Goal: Book appointment/travel/reservation

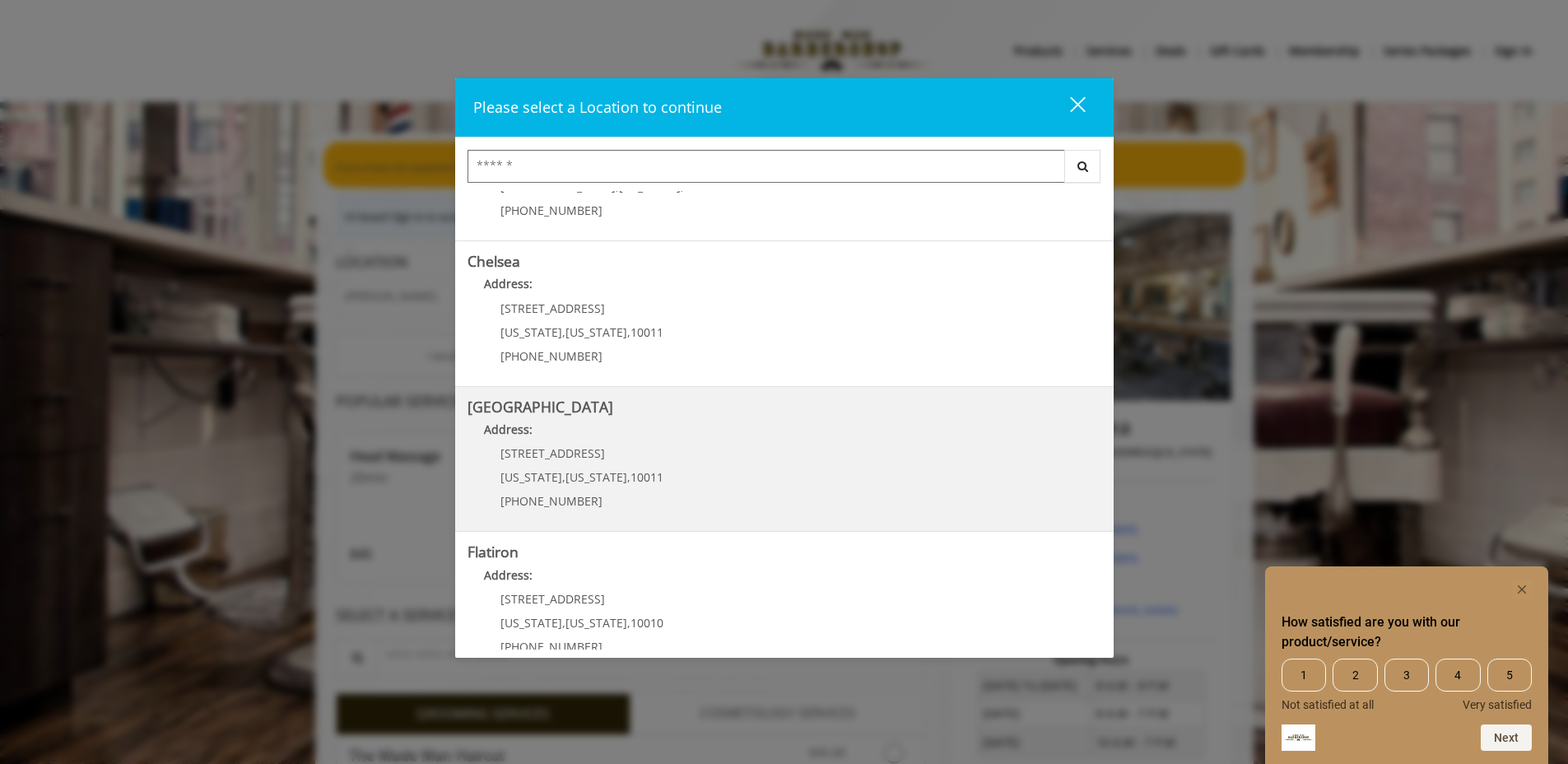
scroll to position [268, 0]
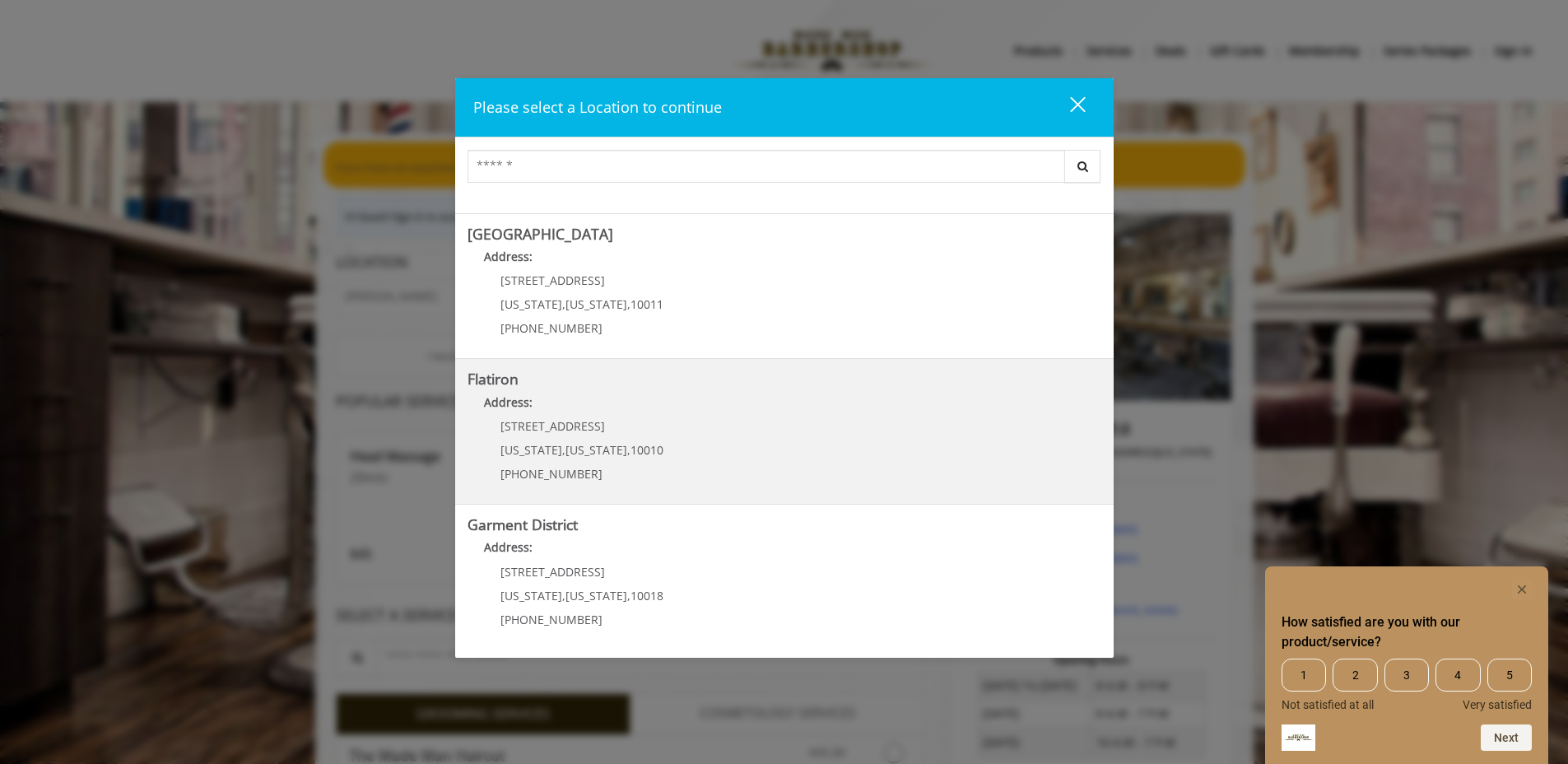
click at [556, 406] on "Address:" at bounding box center [784, 406] width 634 height 26
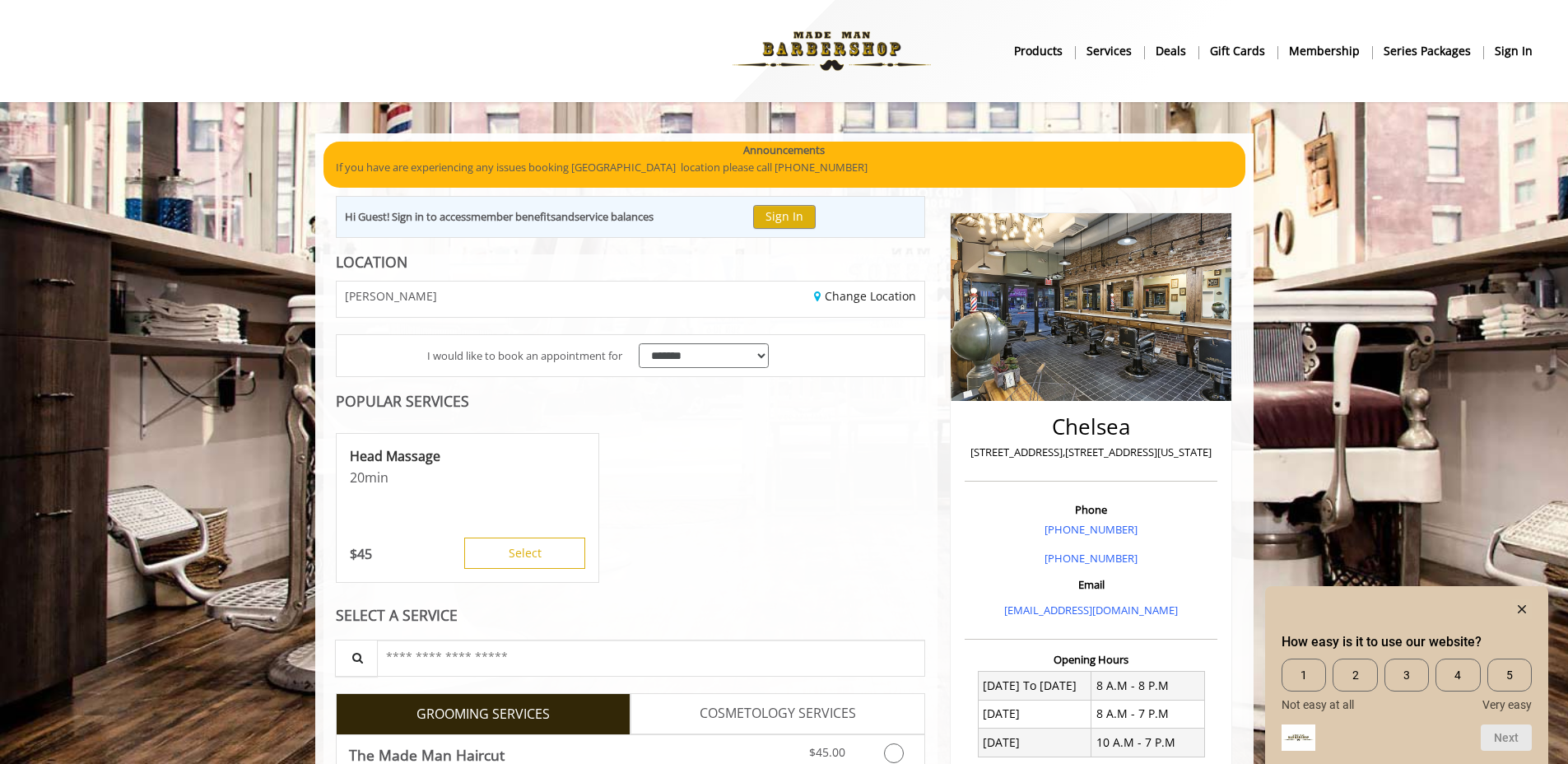
scroll to position [22, 0]
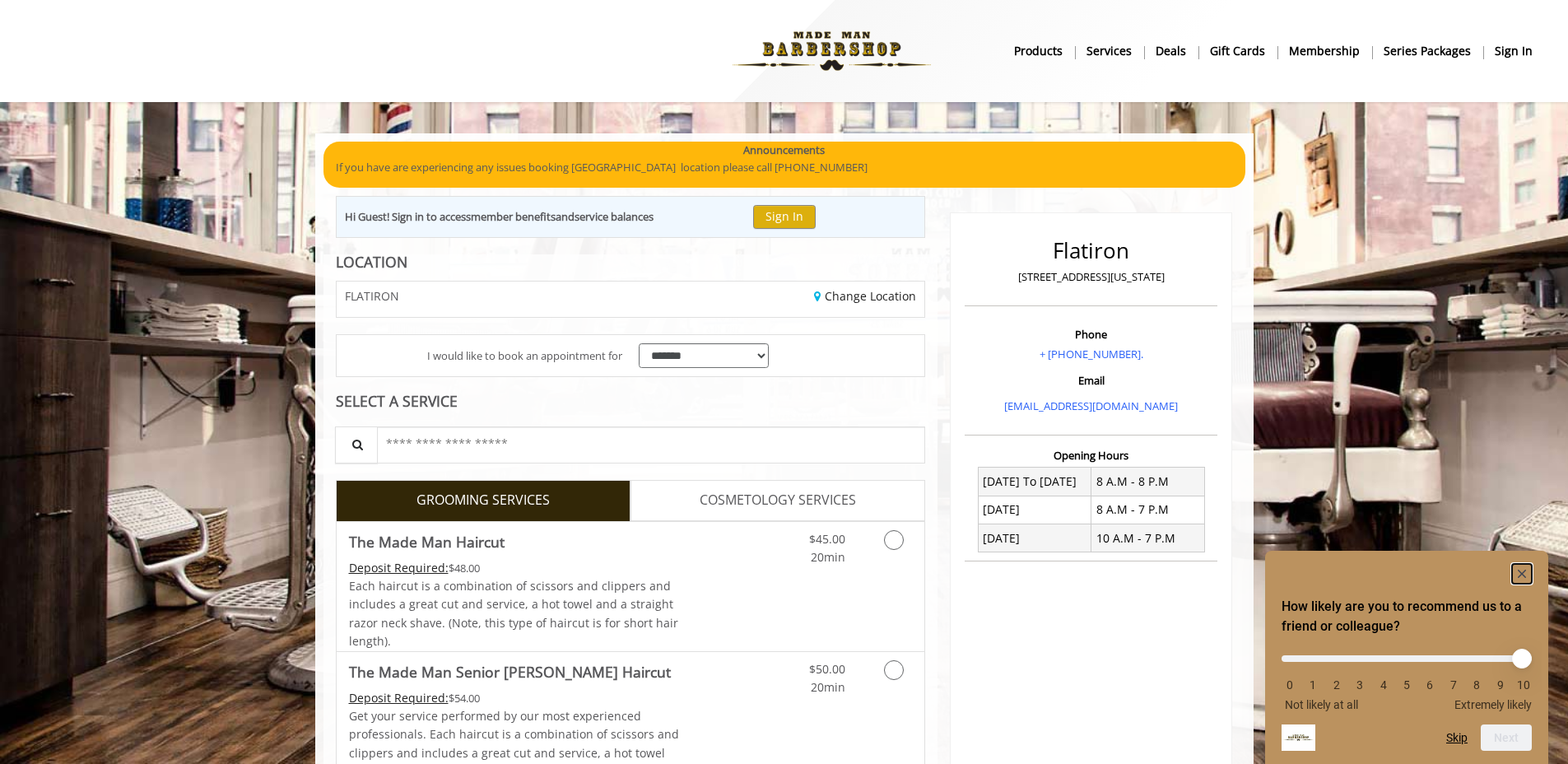
click at [1525, 571] on rect "Hide survey" at bounding box center [1522, 574] width 20 height 20
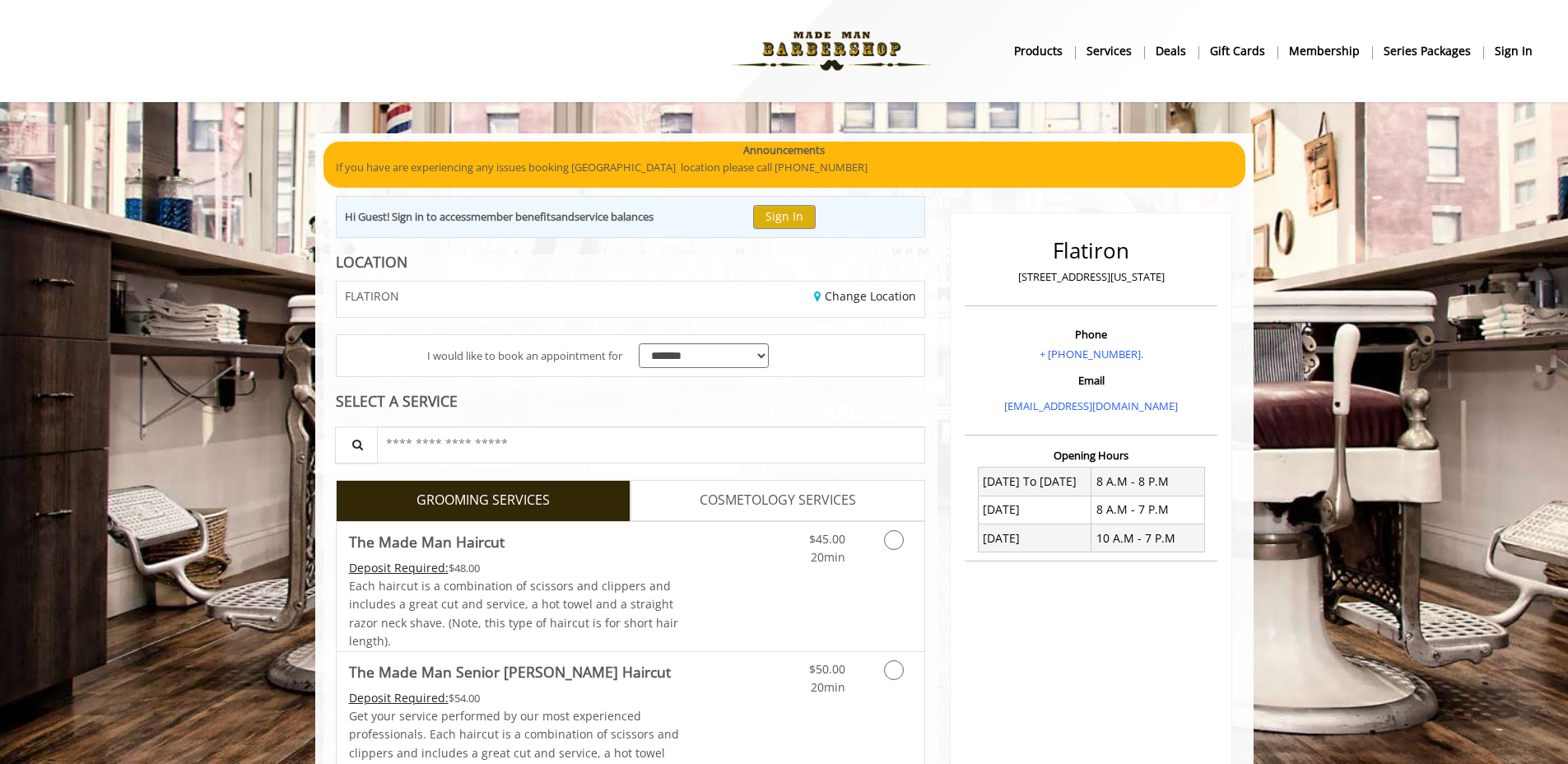
scroll to position [11, 0]
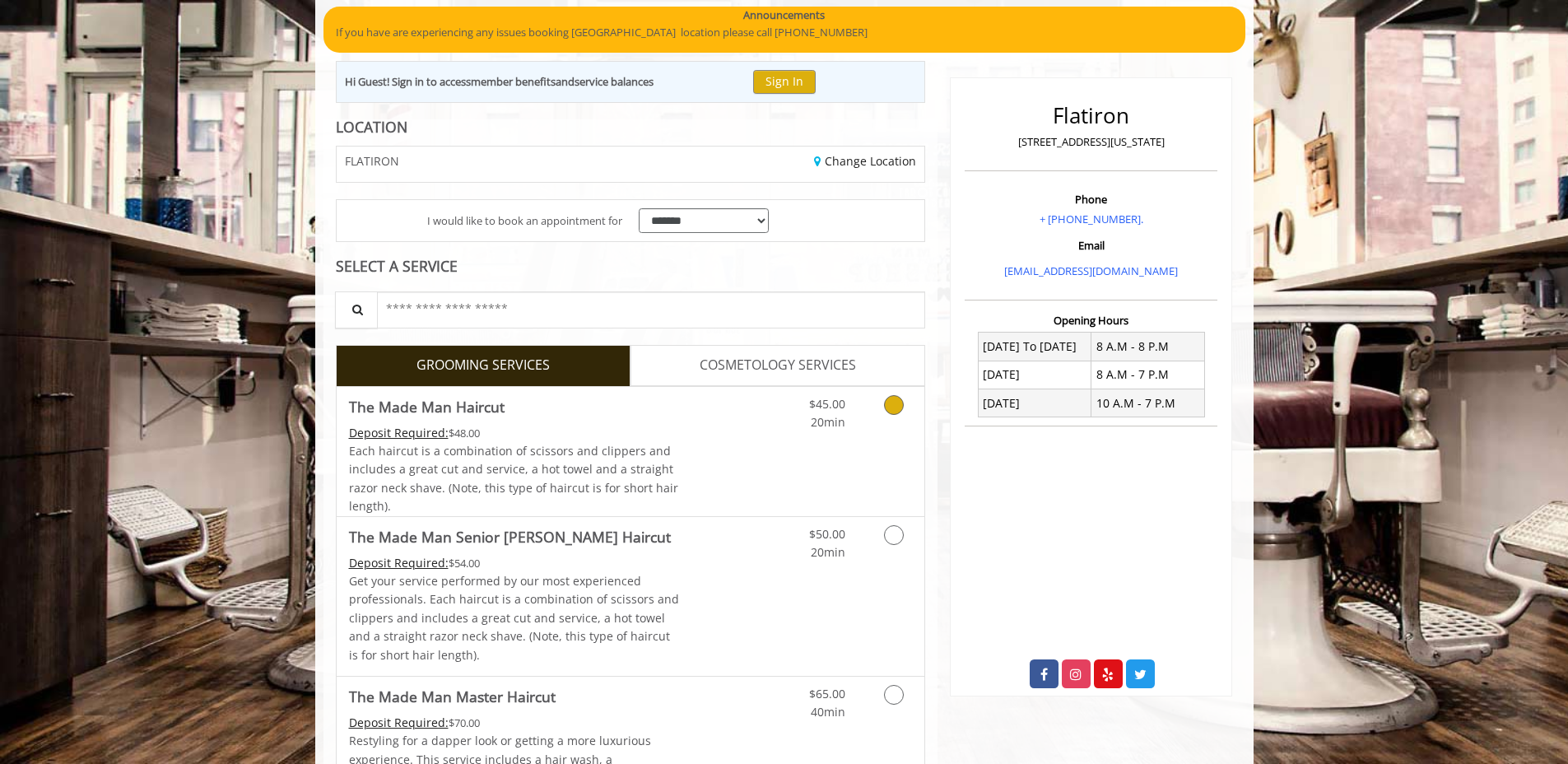
click at [823, 410] on span "$45.00" at bounding box center [827, 403] width 36 height 15
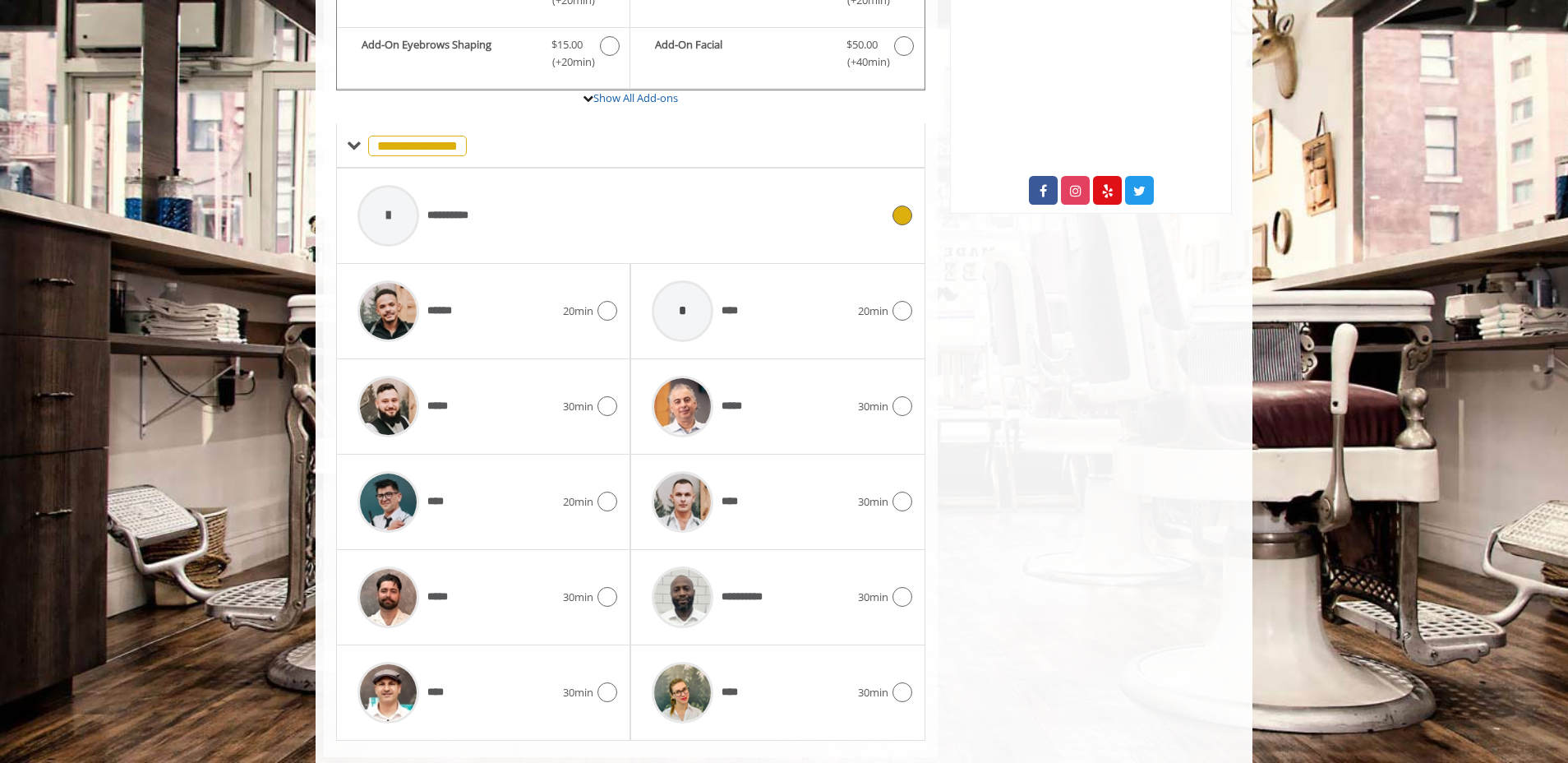
click at [602, 234] on div "**********" at bounding box center [618, 215] width 539 height 78
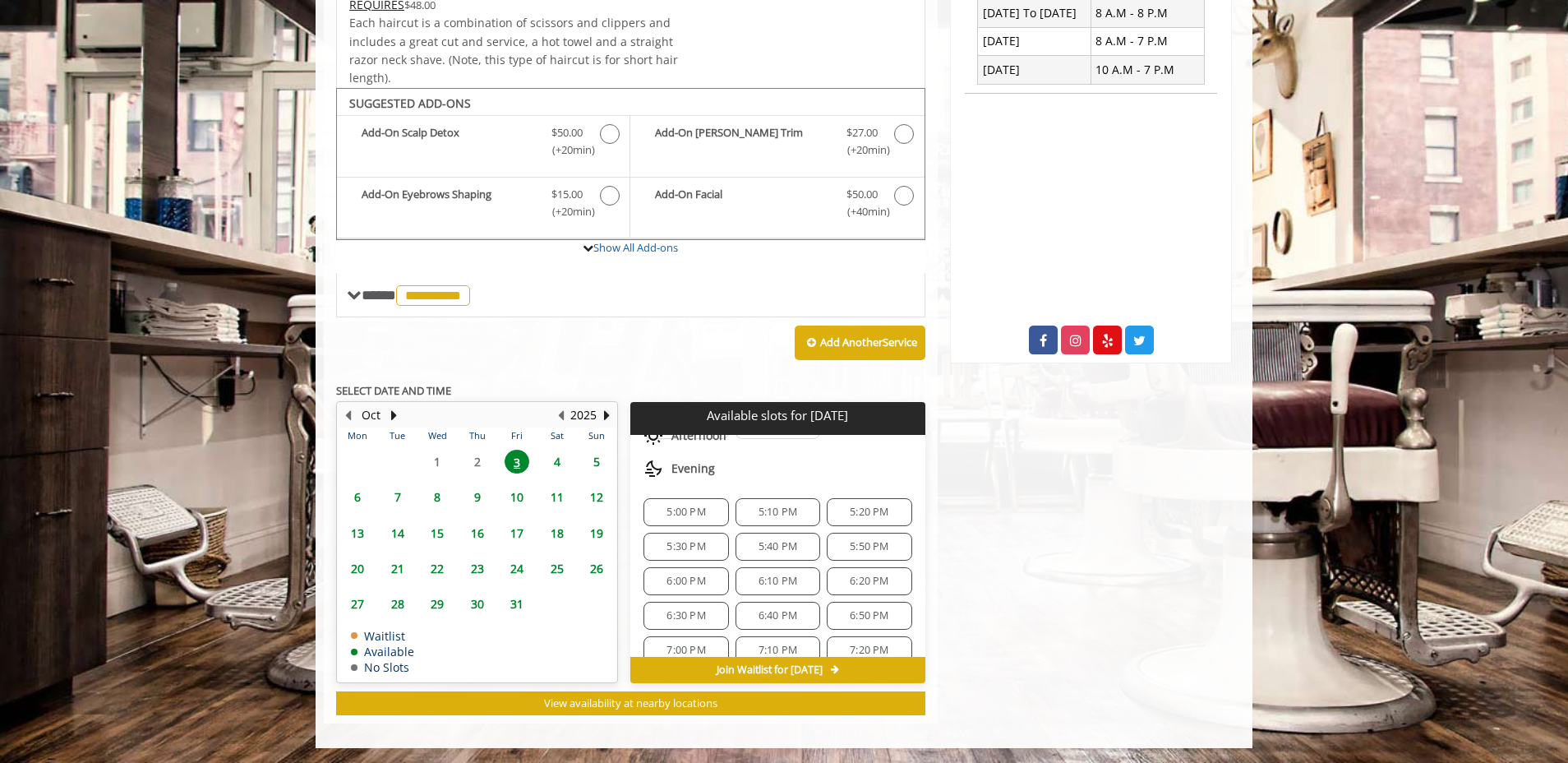
scroll to position [126, 0]
click at [840, 534] on div "5:50 PM" at bounding box center [869, 525] width 85 height 28
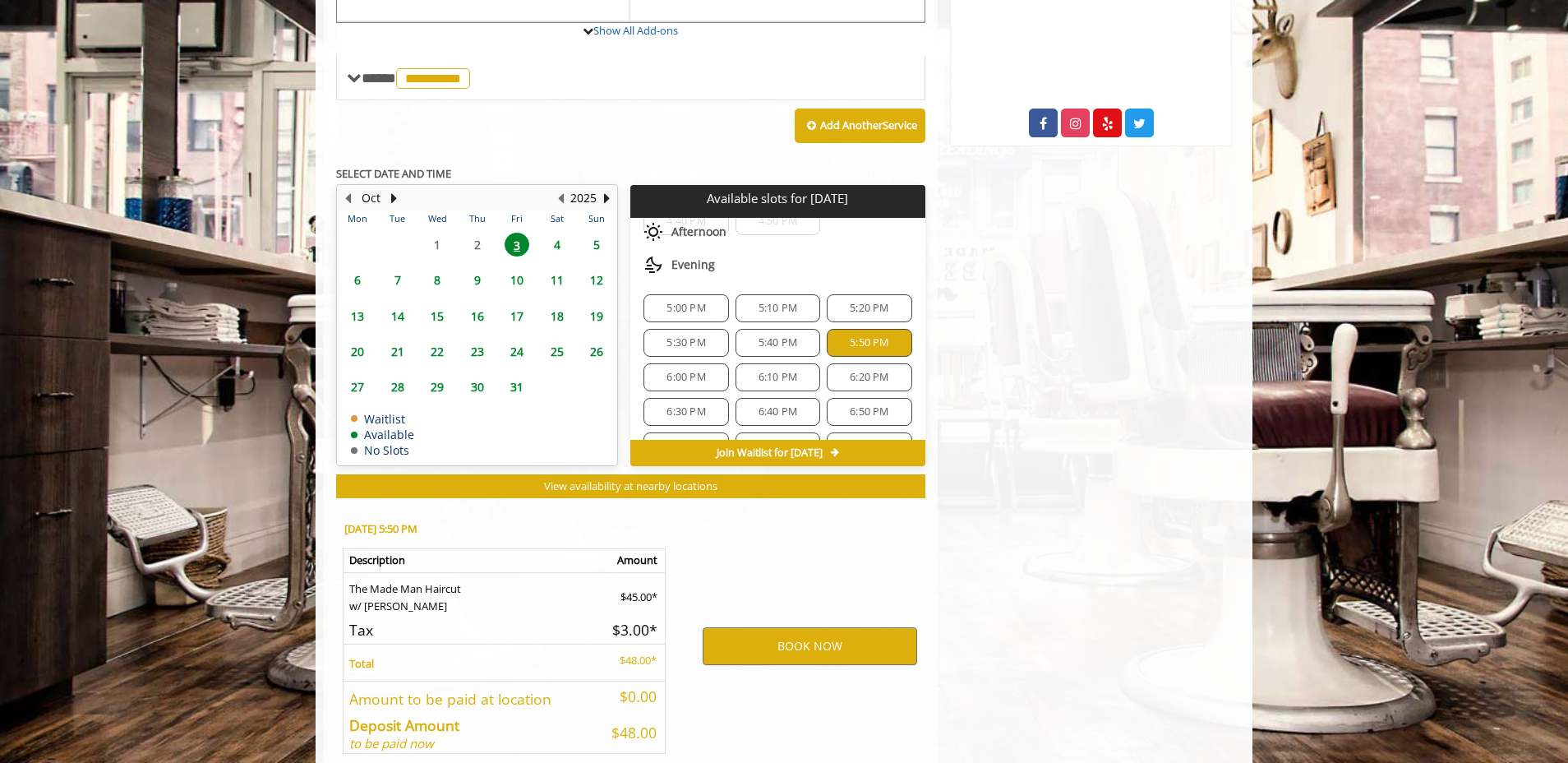
scroll to position [765, 0]
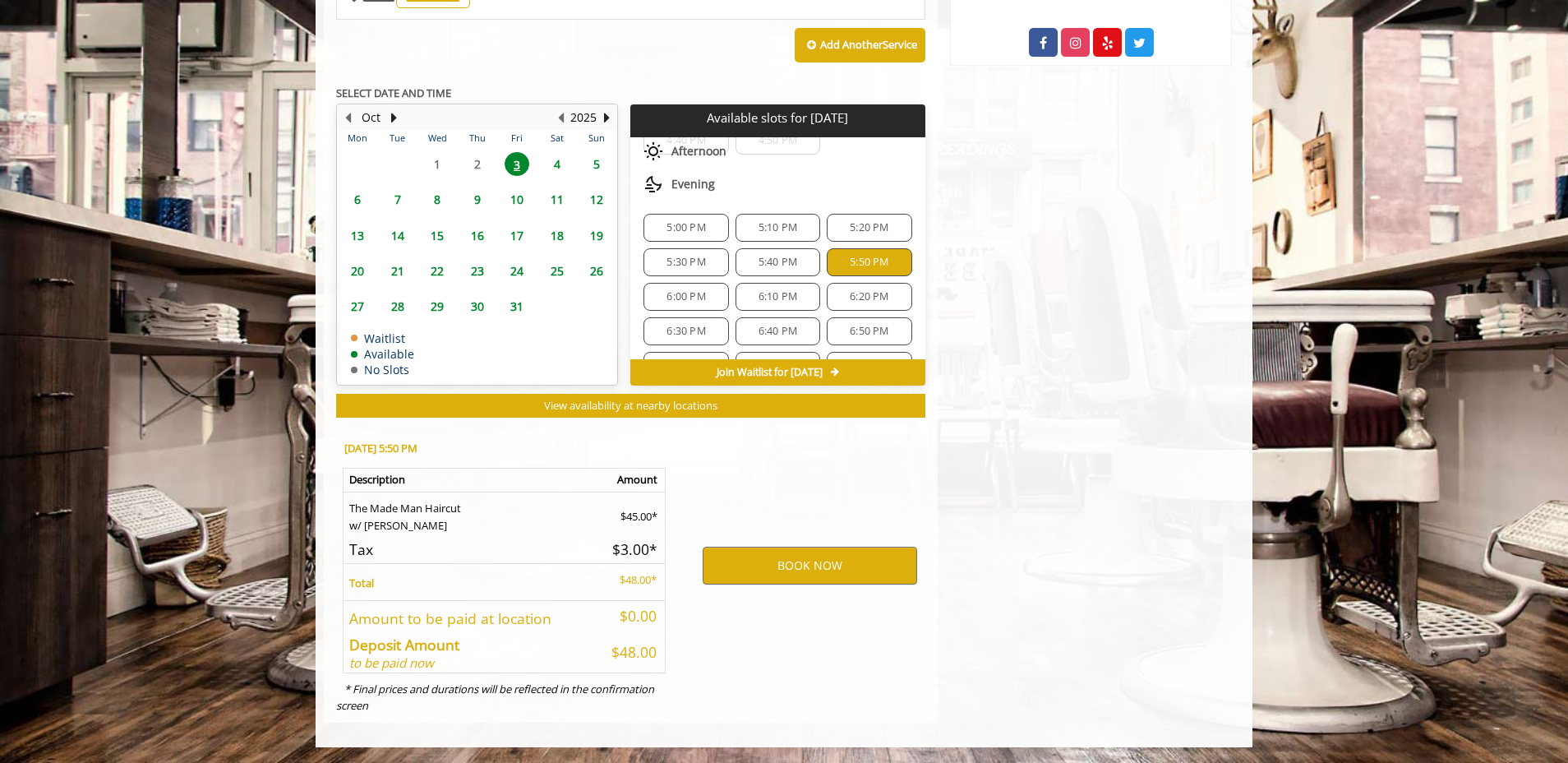
click at [800, 276] on div "5:00 PM 5:10 PM 5:20 PM 5:30 PM 5:40 PM 5:50 PM 6:00 PM 6:10 PM 6:20 PM 6:30 PM…" at bounding box center [777, 314] width 294 height 227
click at [803, 271] on div "5:40 PM" at bounding box center [778, 262] width 85 height 28
click at [741, 560] on button "BOOK NOW" at bounding box center [810, 565] width 214 height 38
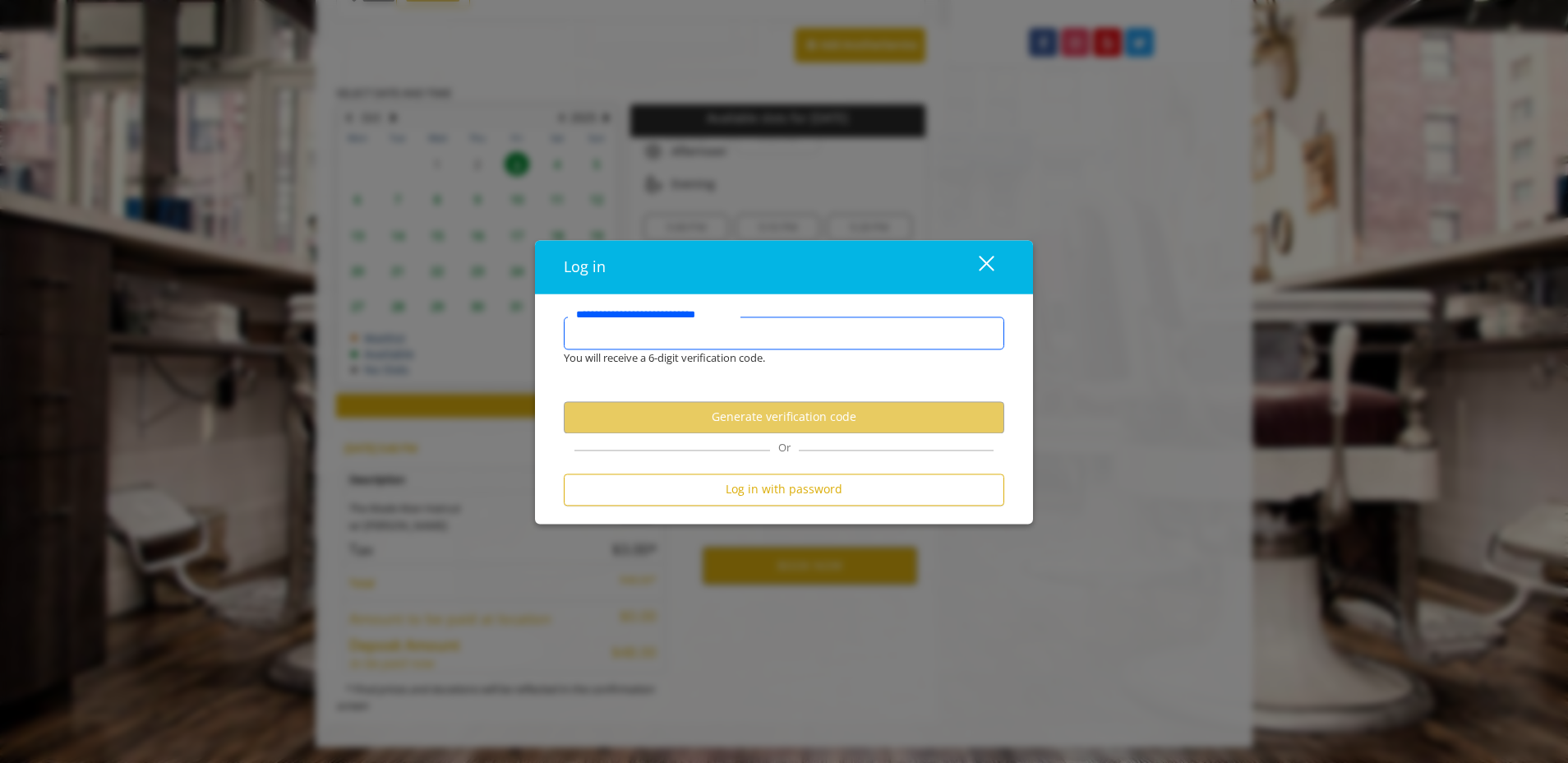
click at [698, 337] on input "**********" at bounding box center [784, 333] width 441 height 33
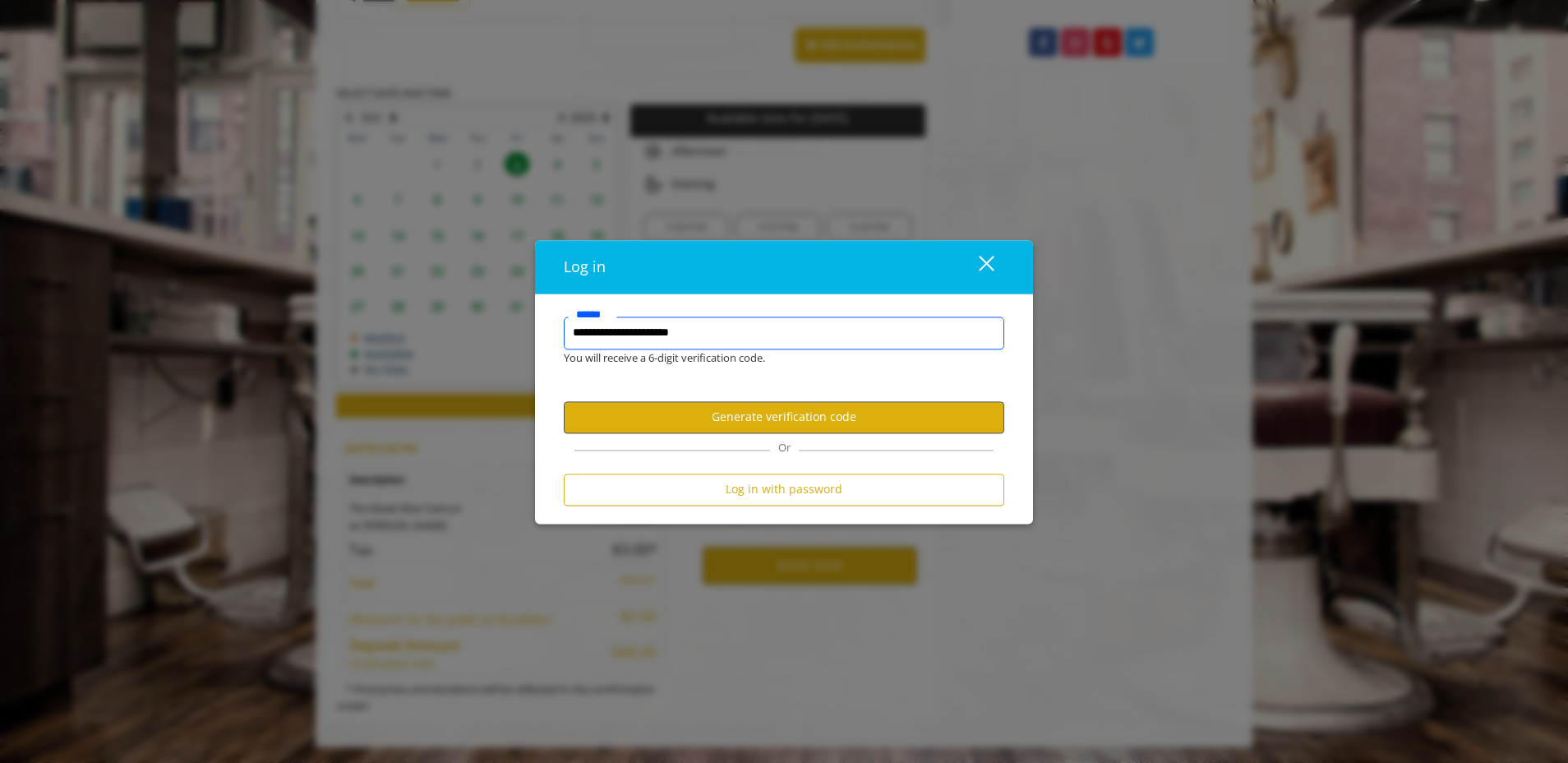
type input "**********"
click at [793, 431] on button "Generate verification code" at bounding box center [784, 417] width 441 height 32
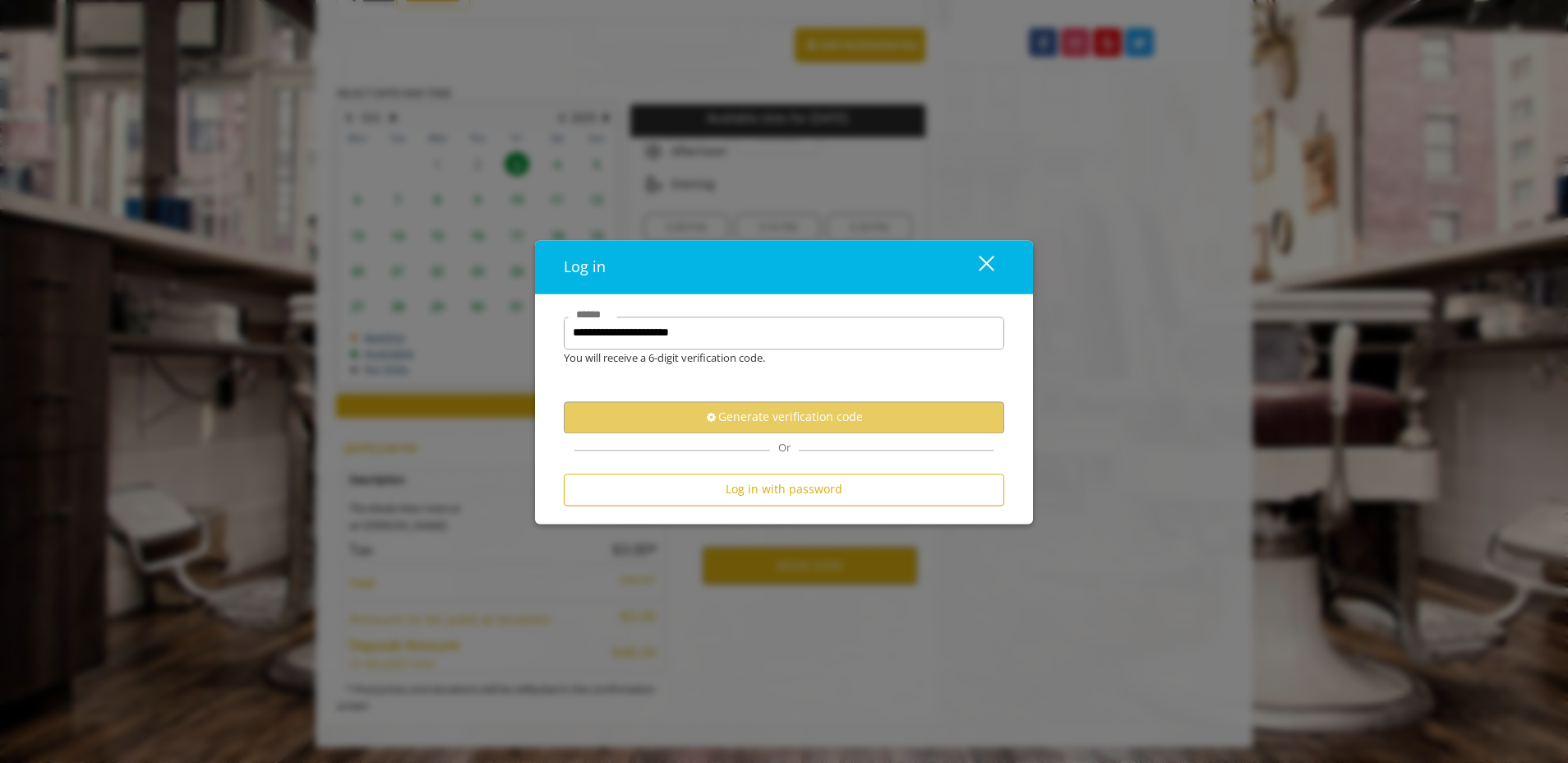
scroll to position [0, 0]
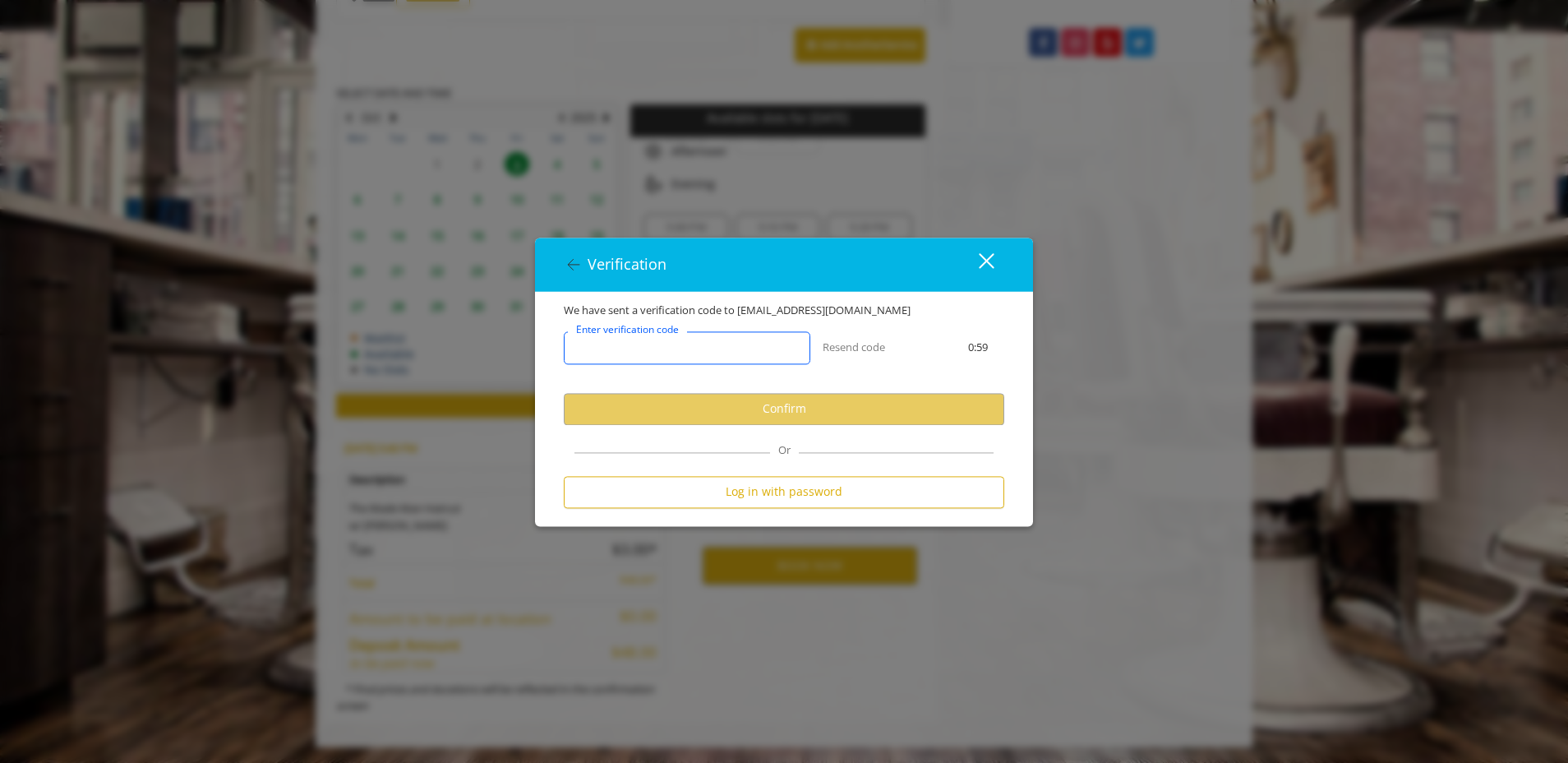
click at [748, 356] on input "Enter verification code" at bounding box center [687, 347] width 246 height 33
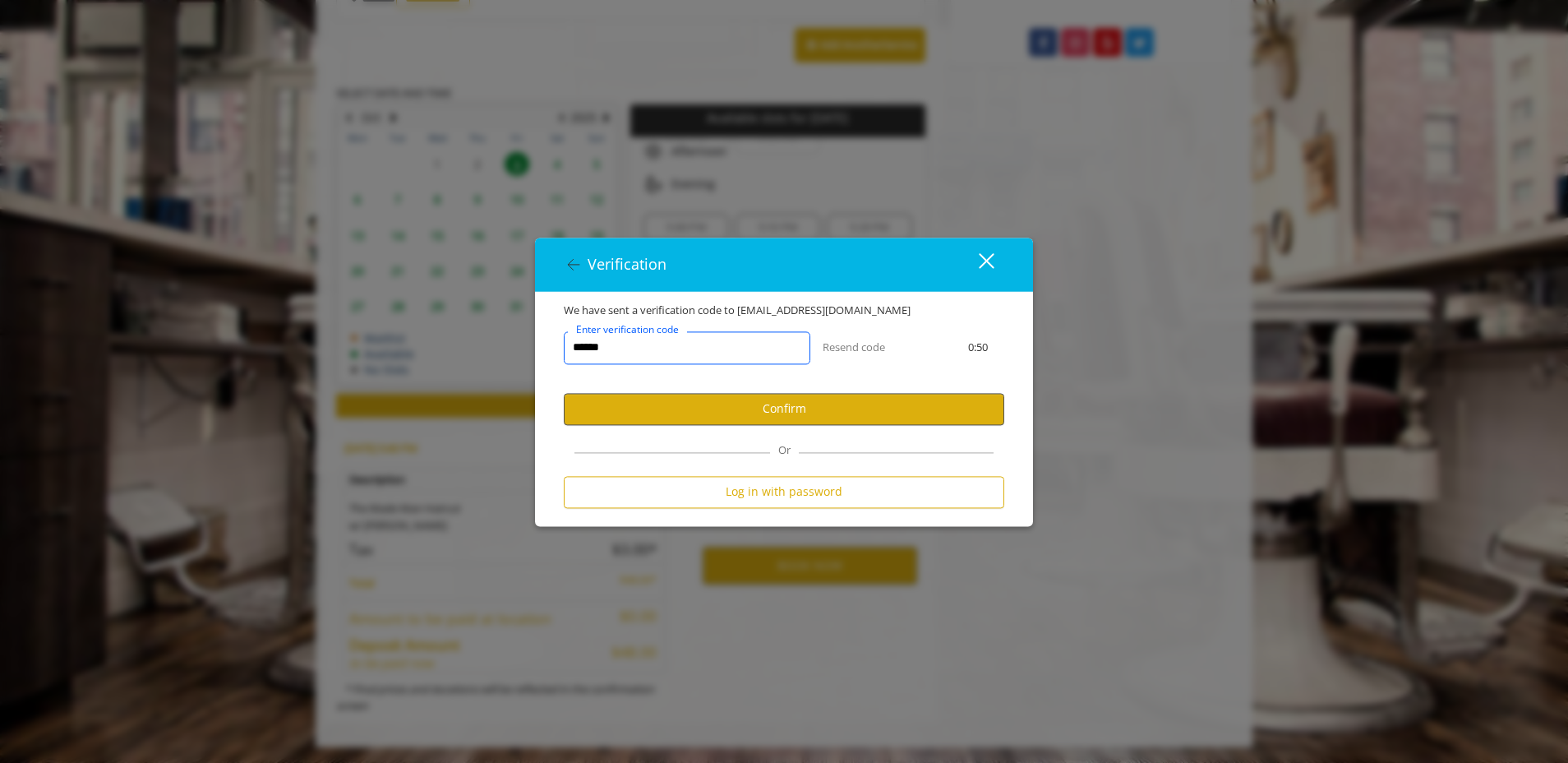
type input "******"
click at [731, 411] on button "Confirm" at bounding box center [784, 409] width 441 height 32
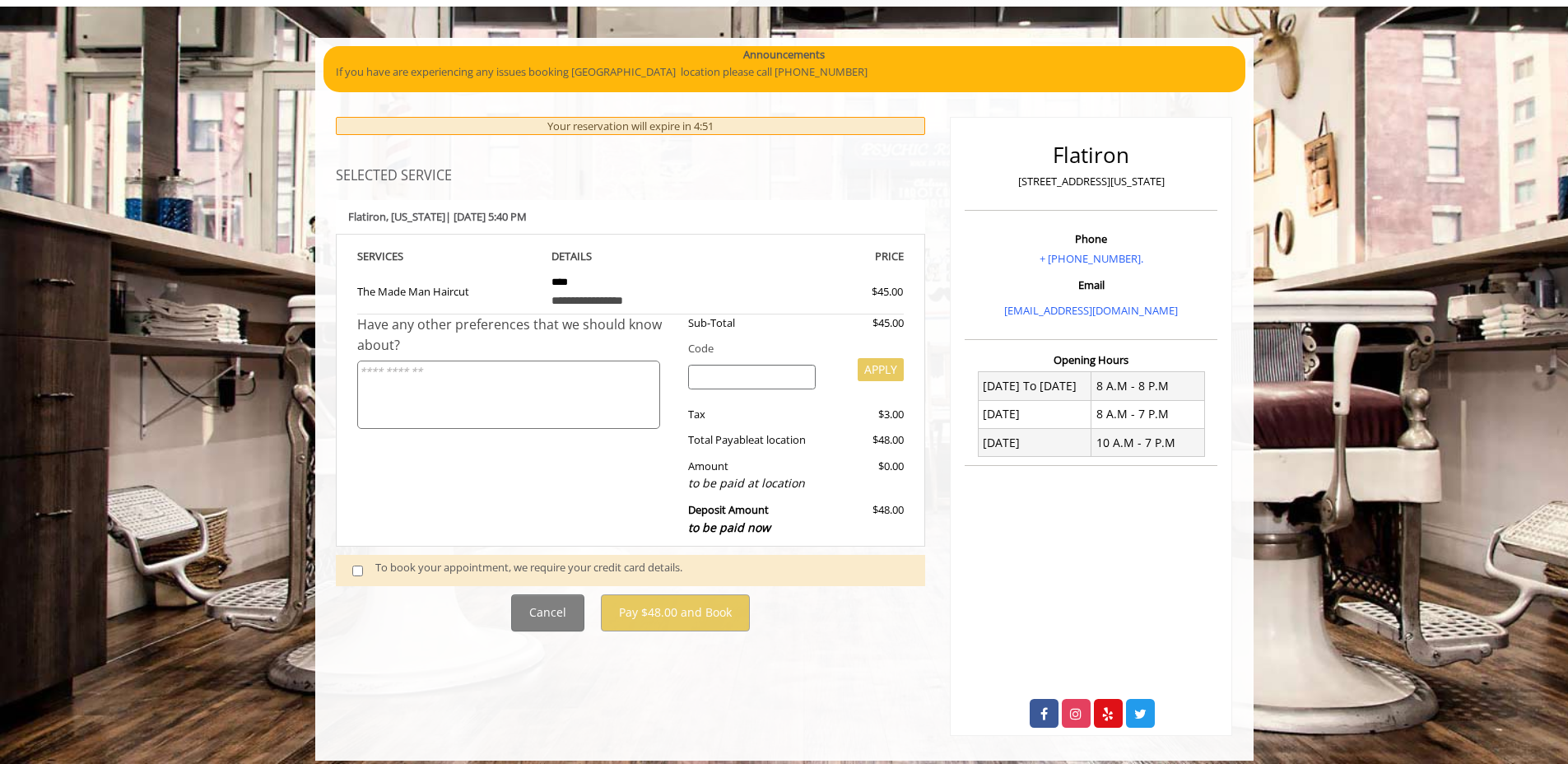
scroll to position [106, 0]
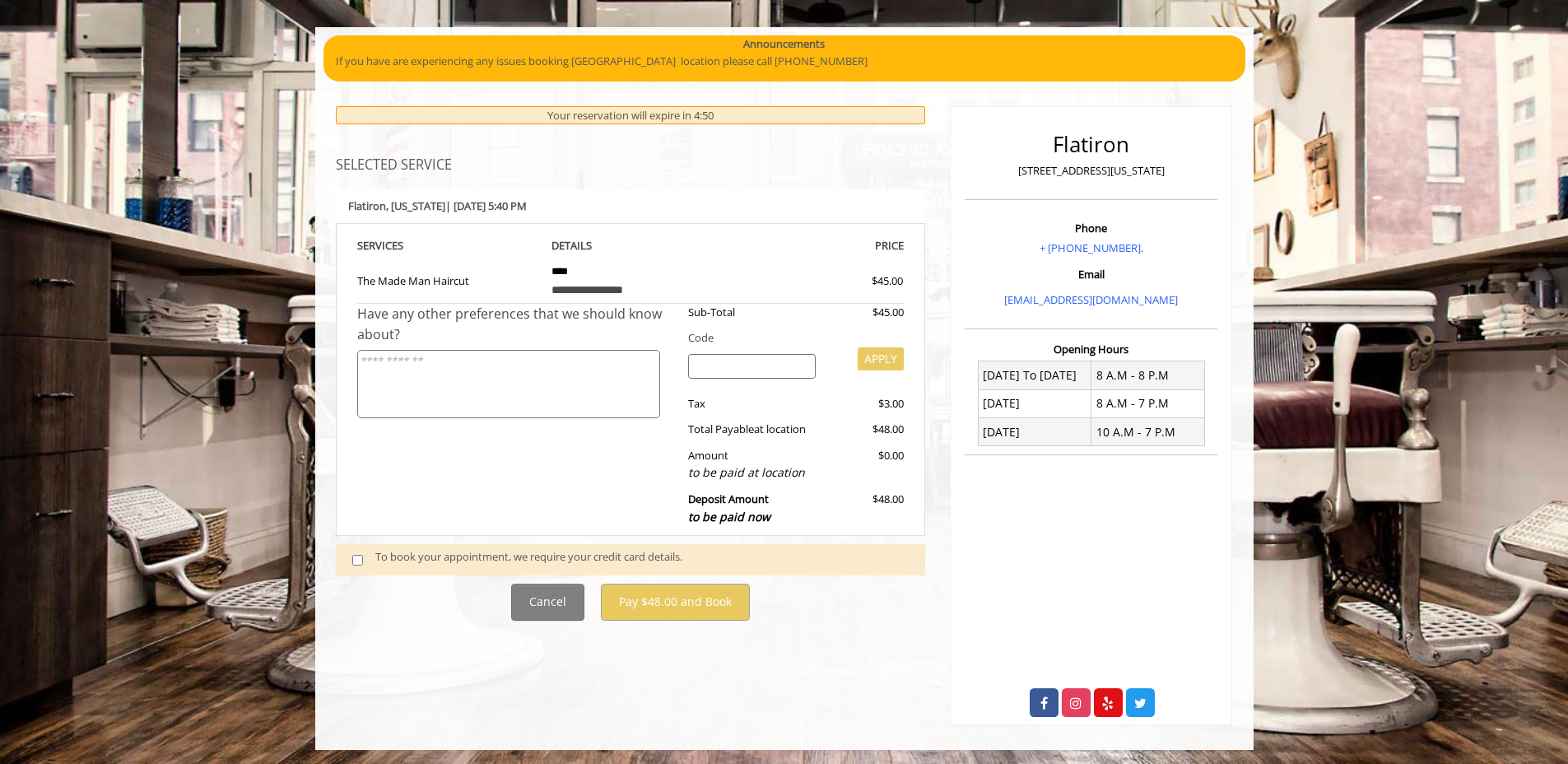
click at [794, 359] on input "search" at bounding box center [752, 366] width 128 height 24
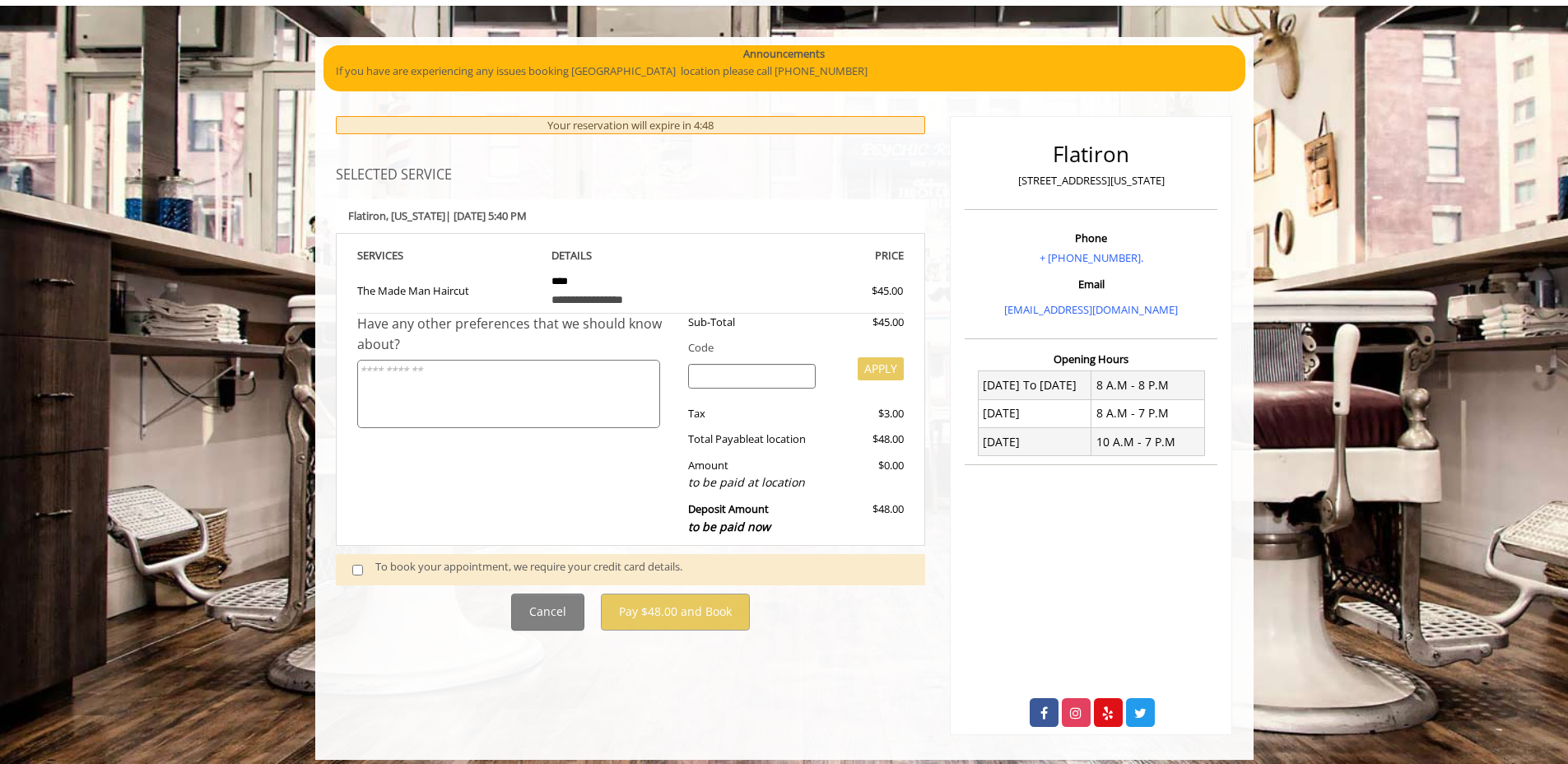
scroll to position [86, 0]
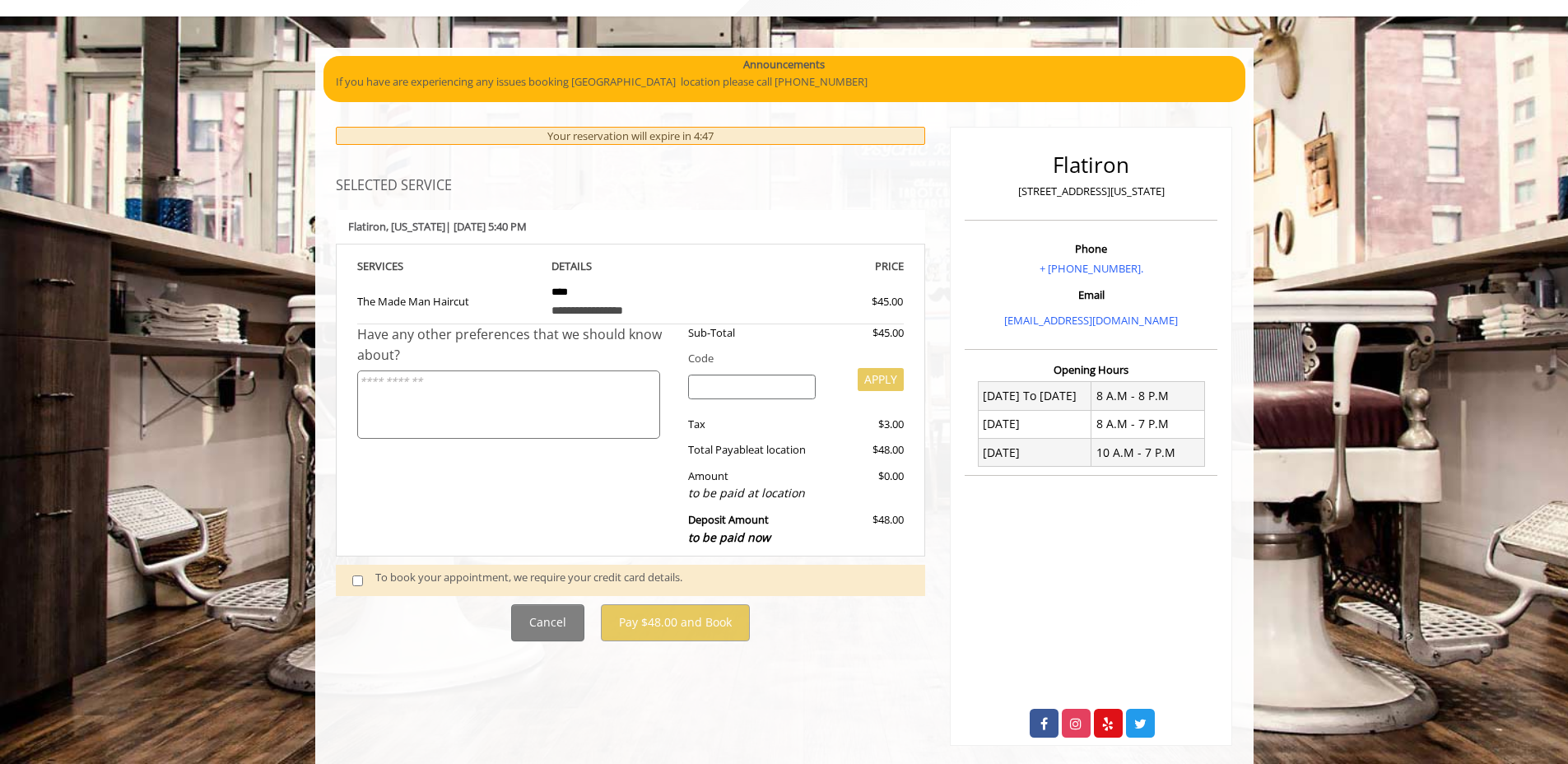
click at [786, 336] on div "Sub-Total" at bounding box center [752, 332] width 152 height 17
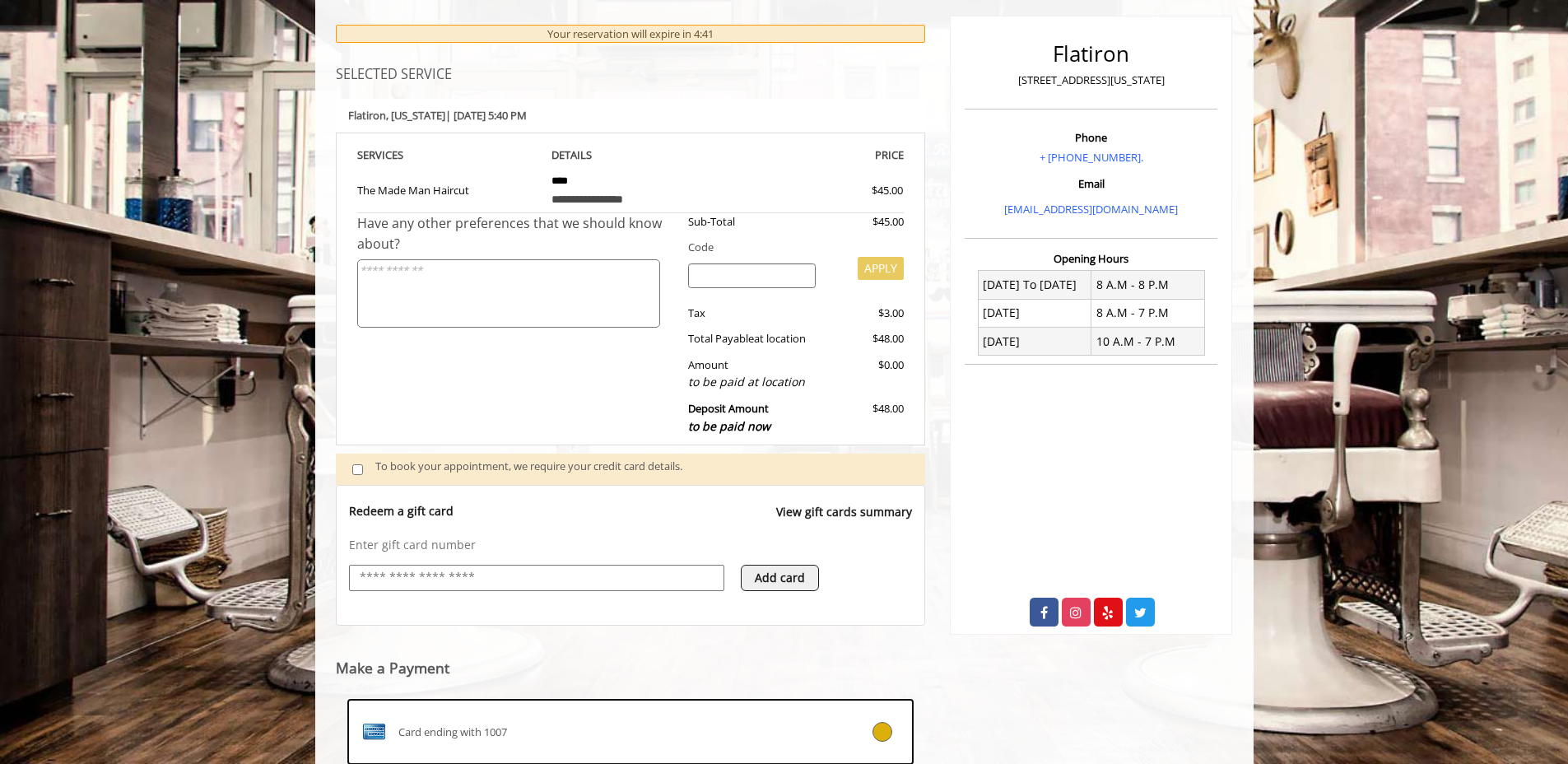
scroll to position [272, 0]
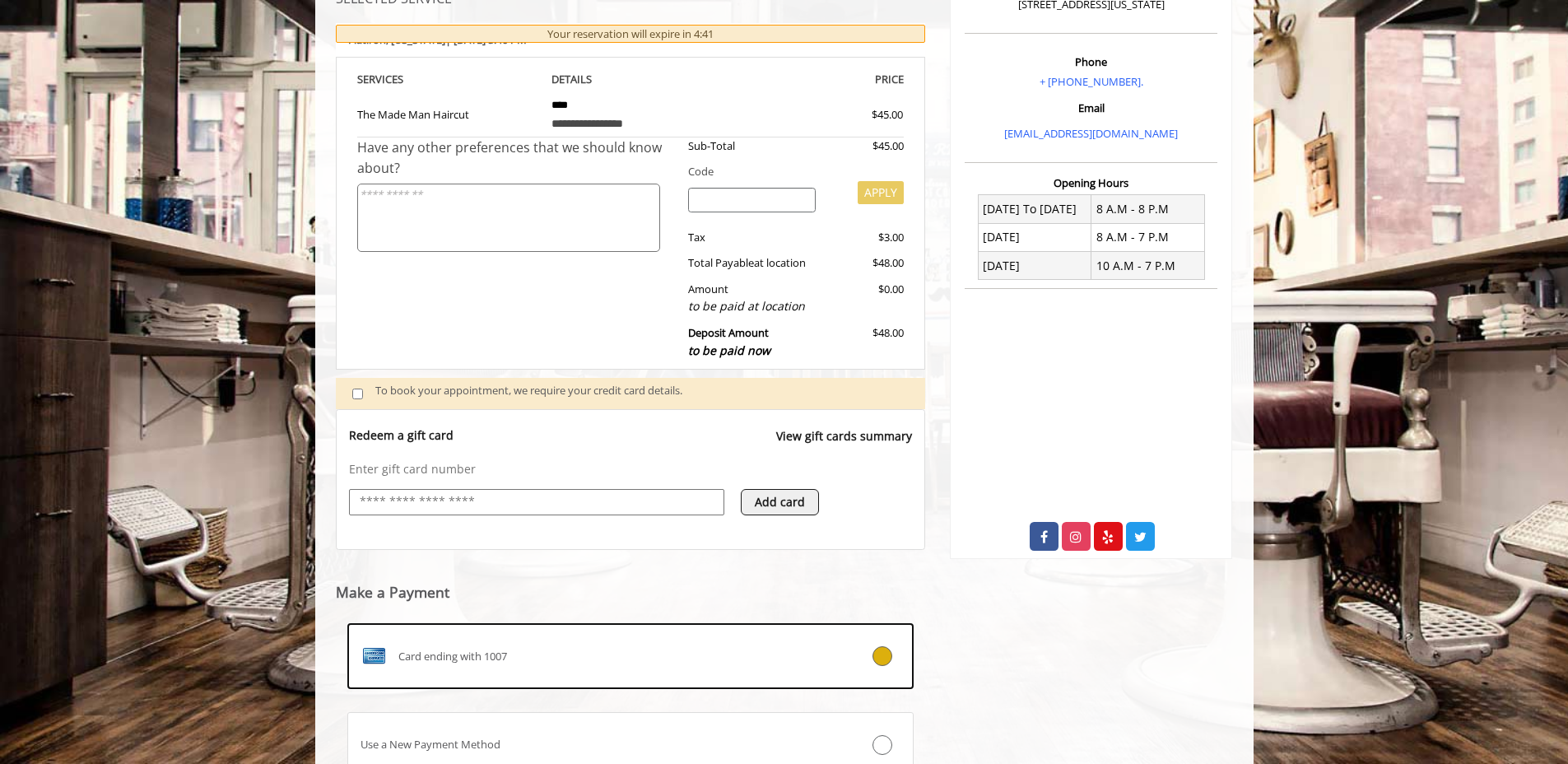
click at [535, 496] on input "text" at bounding box center [536, 502] width 357 height 20
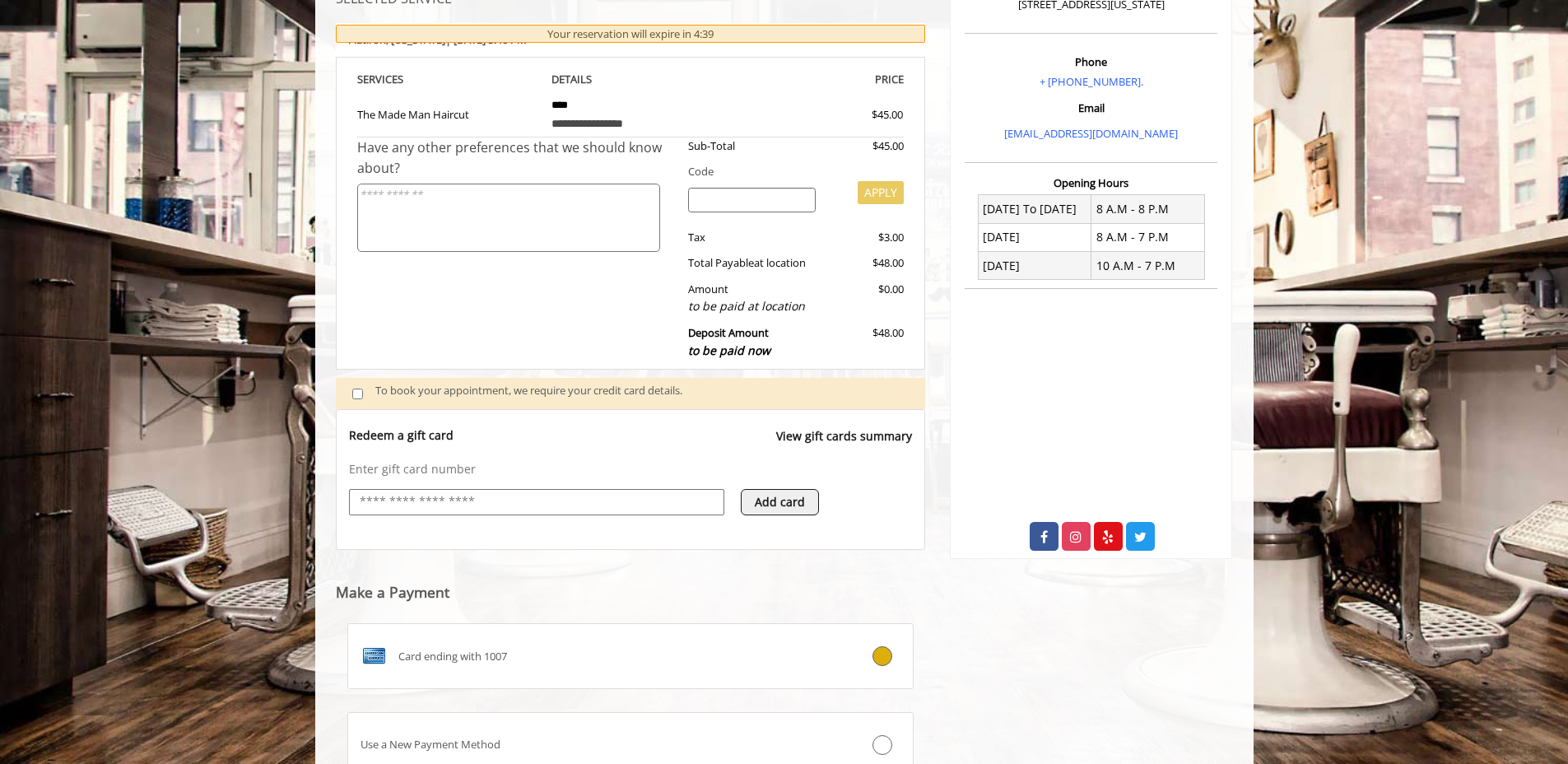
type input "**********"
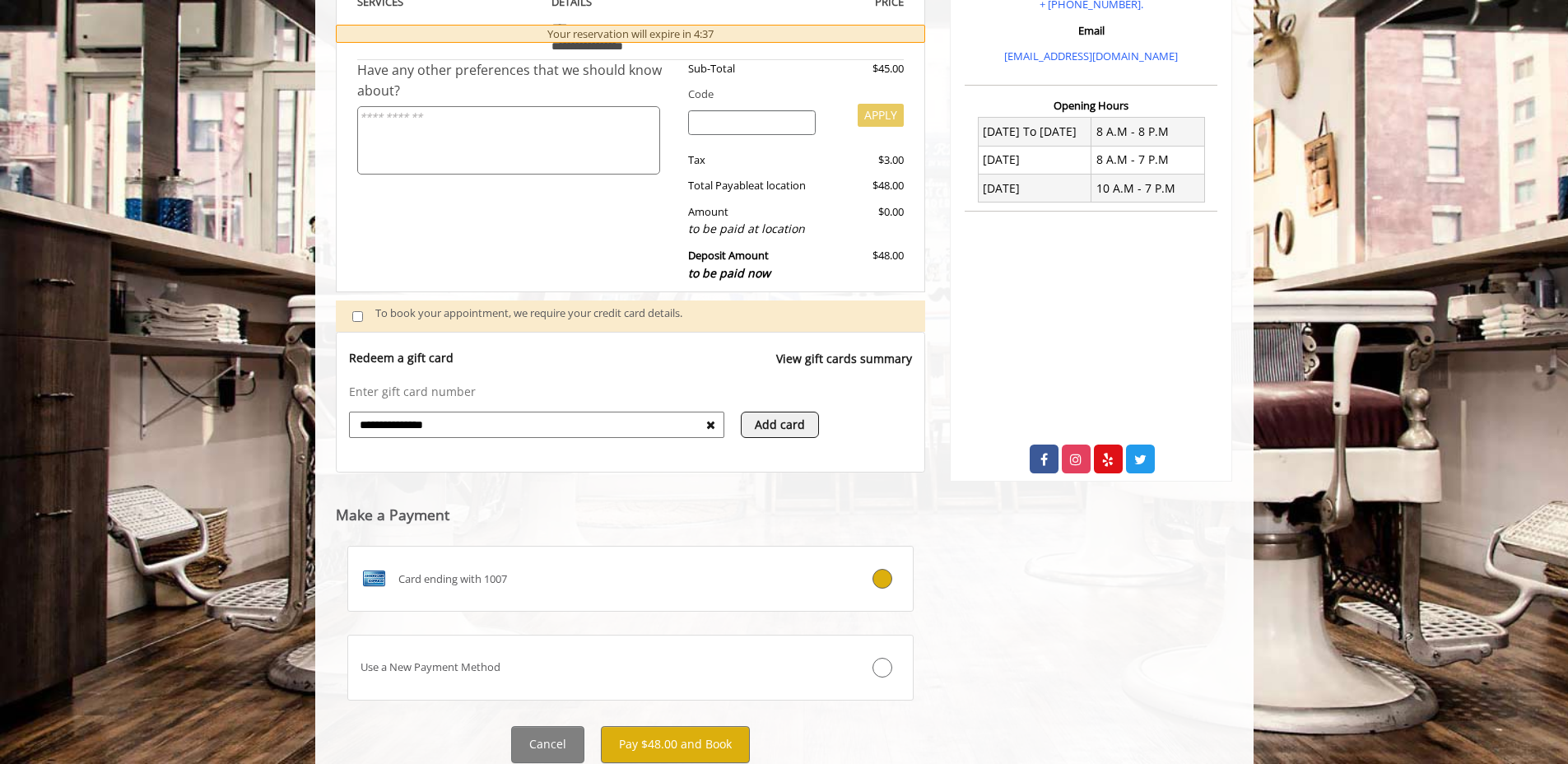
scroll to position [406, 0]
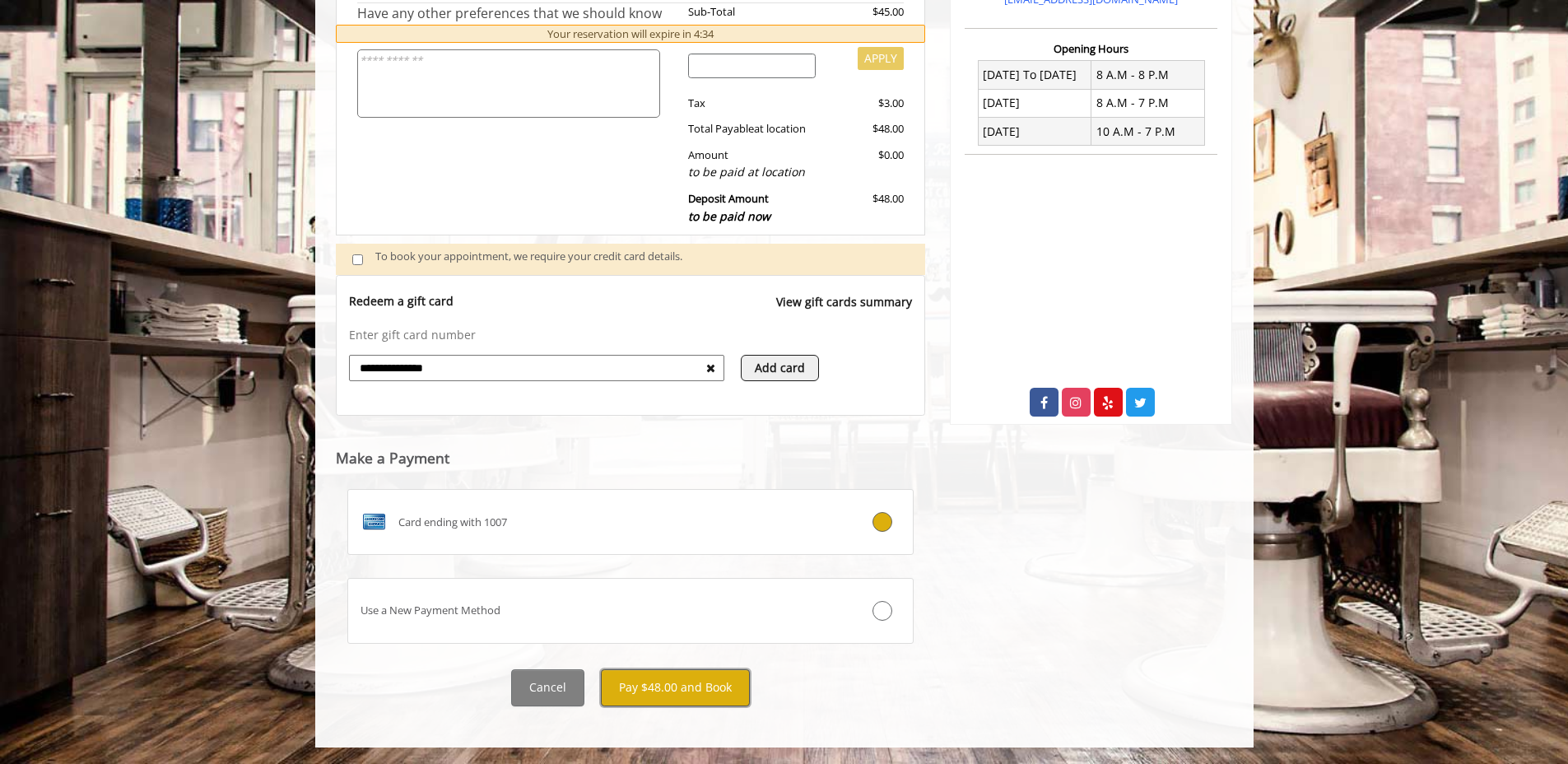
click at [718, 683] on button "Pay $48.00 and Book" at bounding box center [675, 687] width 149 height 37
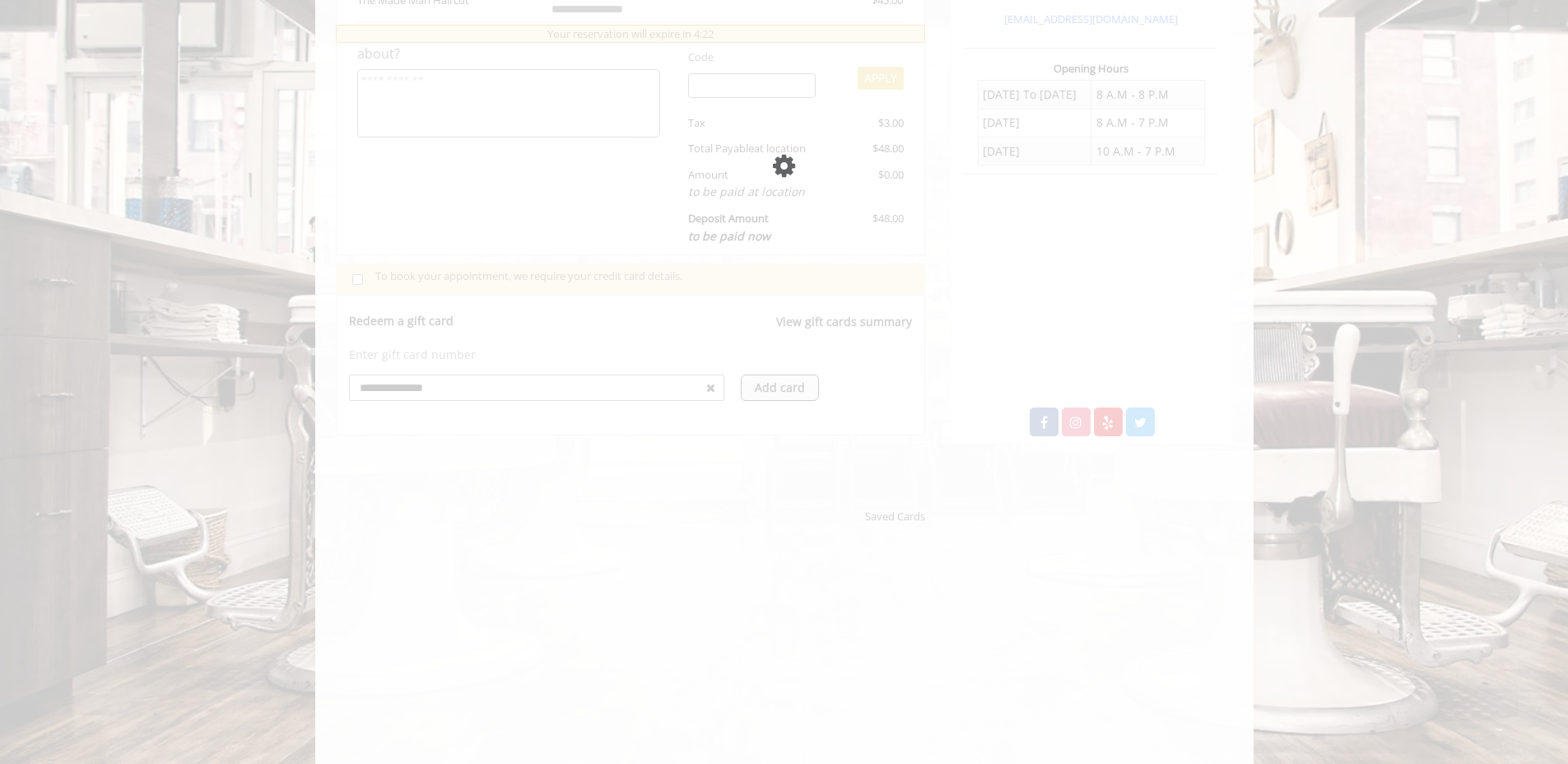
scroll to position [397, 0]
